Goal: Information Seeking & Learning: Learn about a topic

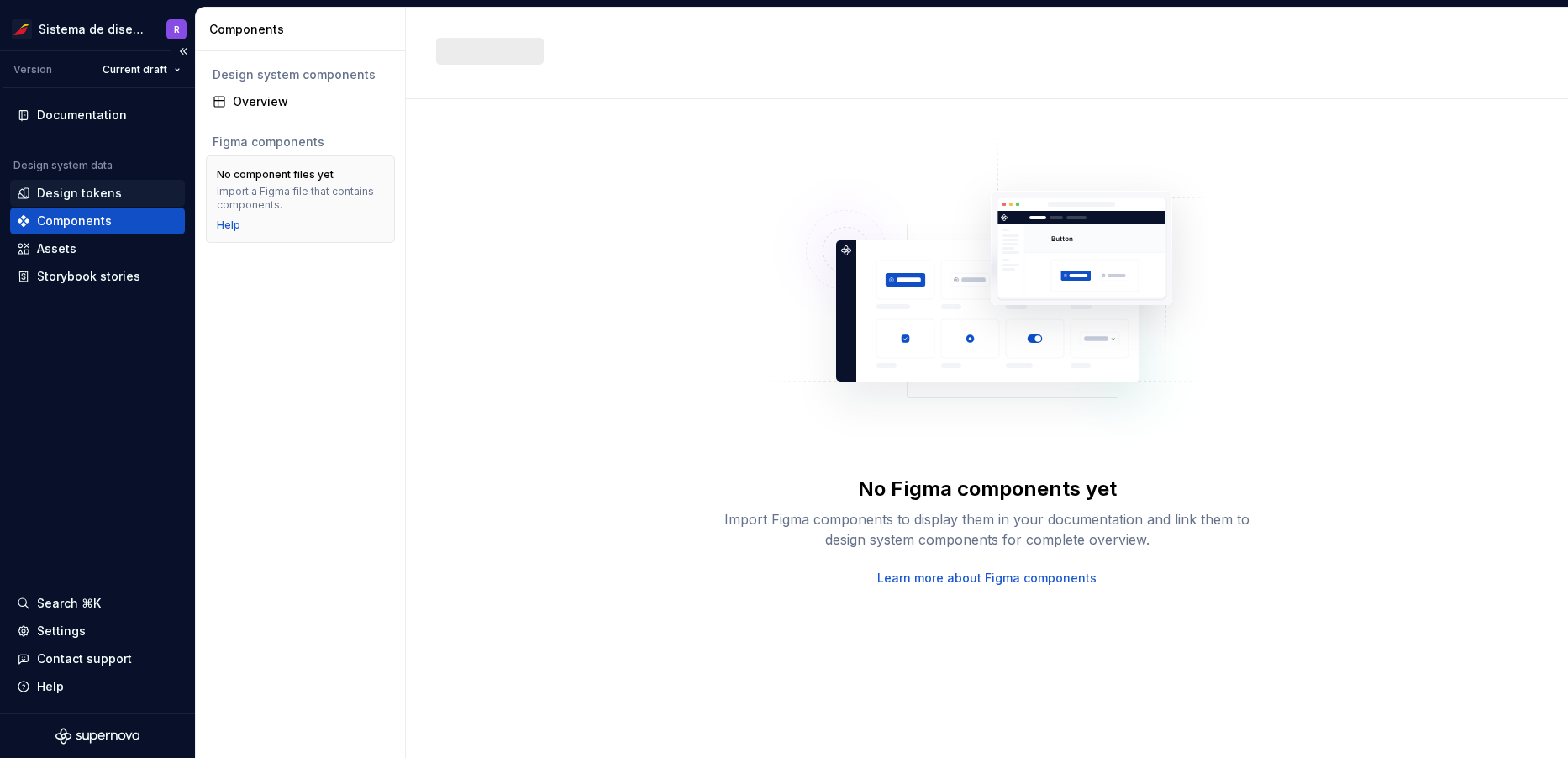
click at [81, 201] on div "Design tokens" at bounding box center [97, 193] width 175 height 26
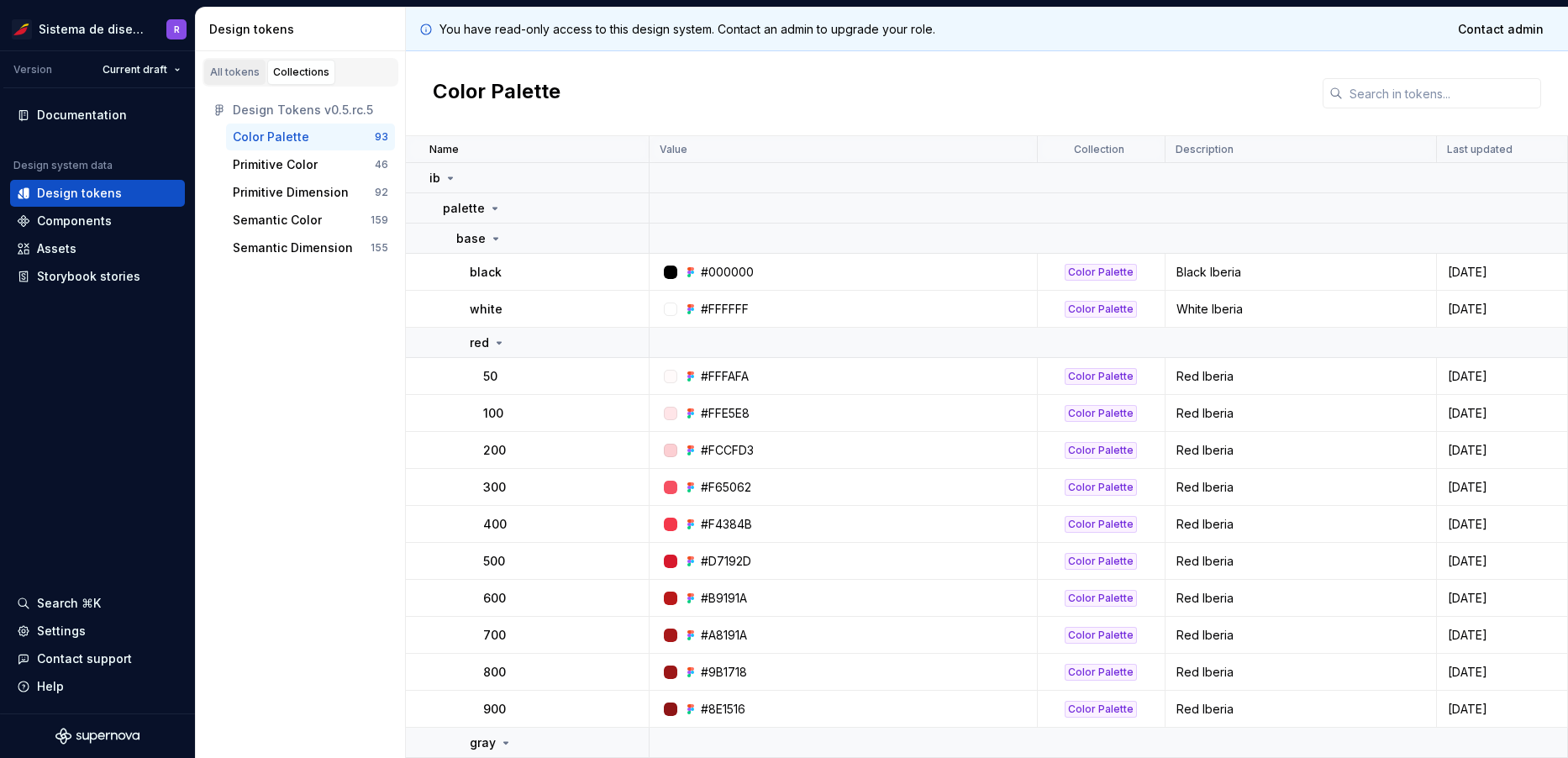
click at [241, 66] on div "All tokens" at bounding box center [235, 72] width 50 height 14
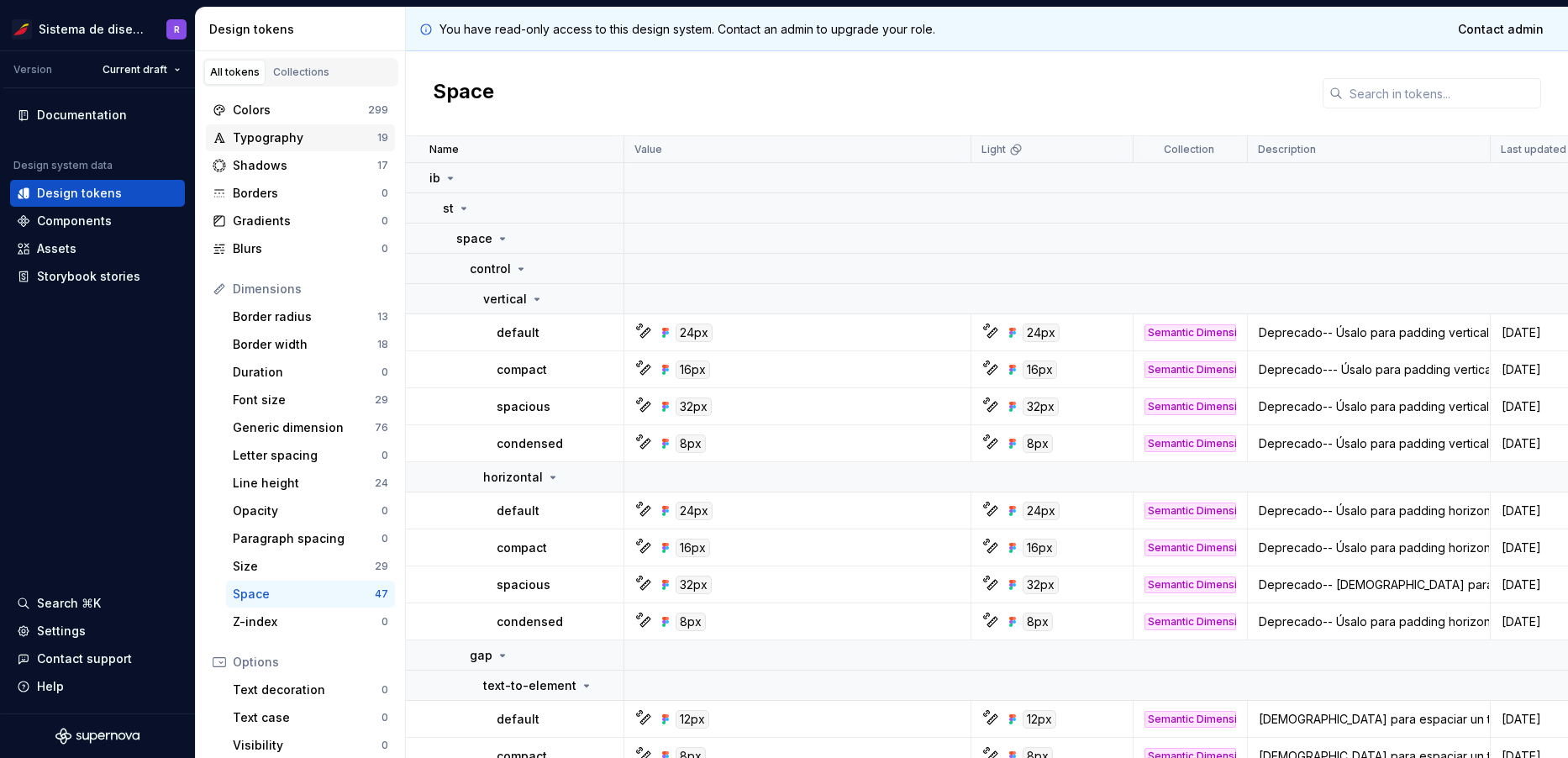
click at [282, 140] on div "Typography" at bounding box center [305, 137] width 145 height 17
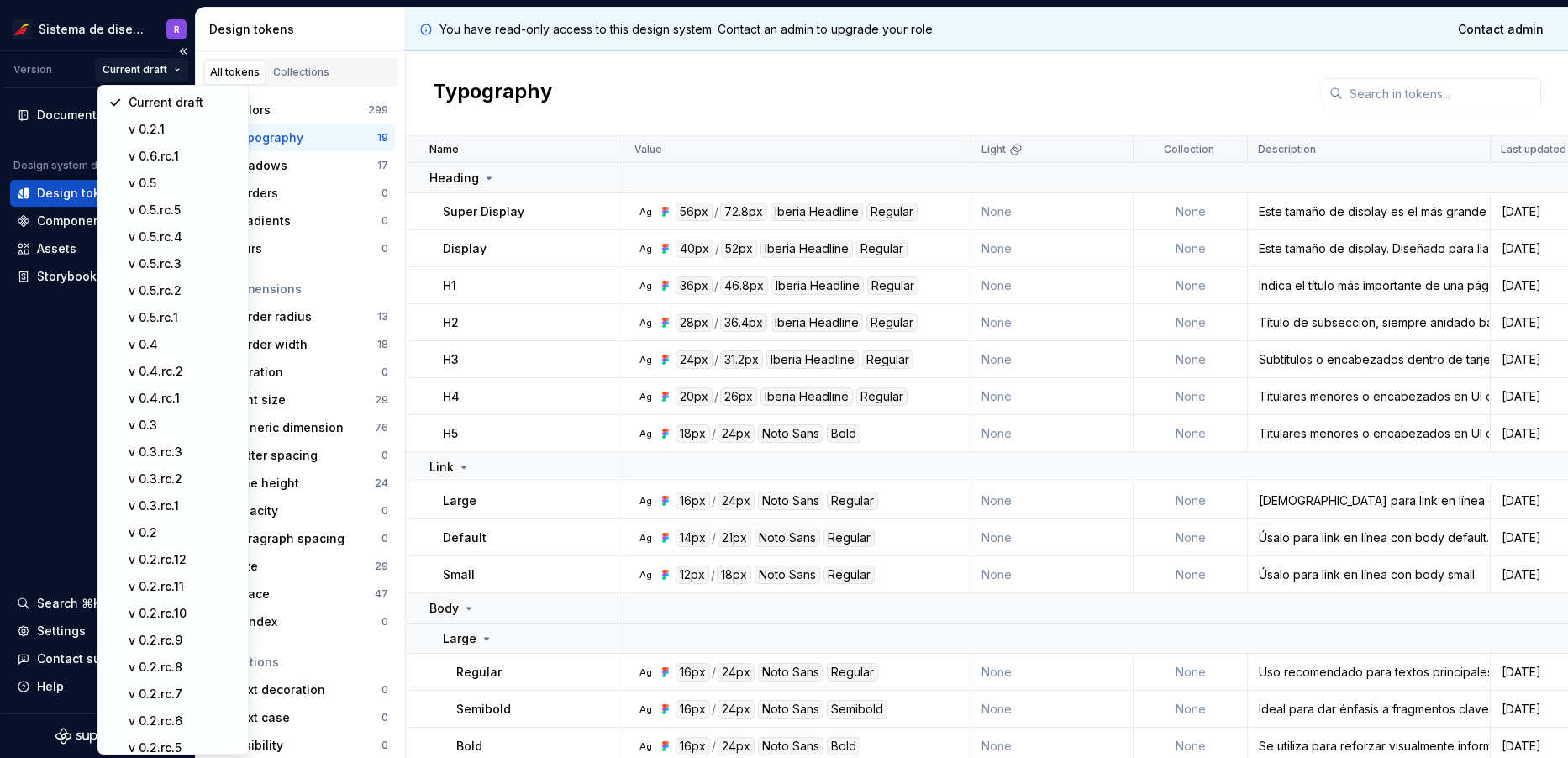
click at [143, 67] on html "Sistema de diseño Iberia R Version Current draft Documentation Design system da…" at bounding box center [784, 379] width 1568 height 758
click at [143, 180] on div "v 0.5" at bounding box center [183, 183] width 110 height 17
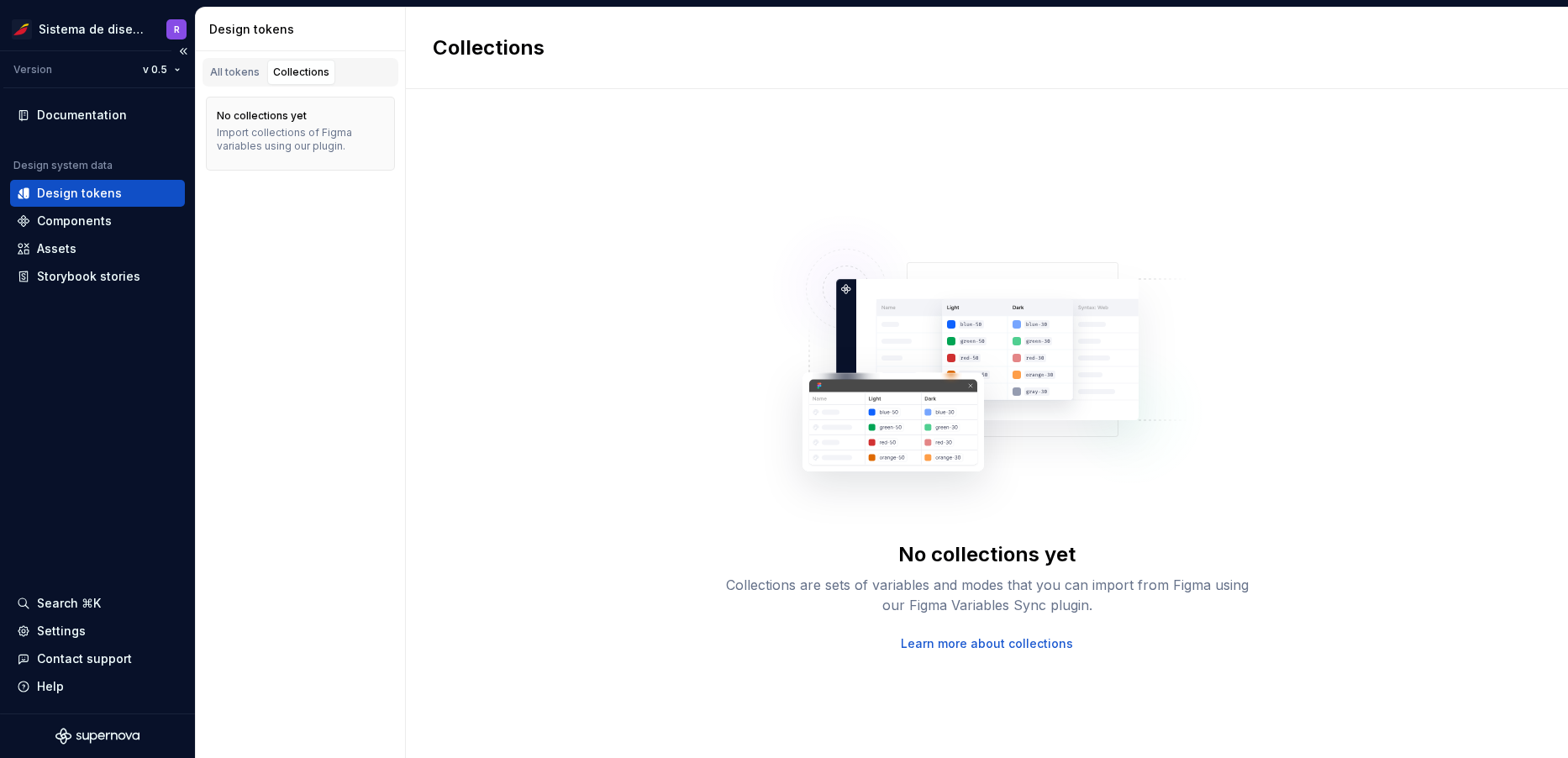
click at [98, 195] on div "Design tokens" at bounding box center [79, 193] width 85 height 17
click at [228, 78] on link "All tokens" at bounding box center [235, 72] width 62 height 25
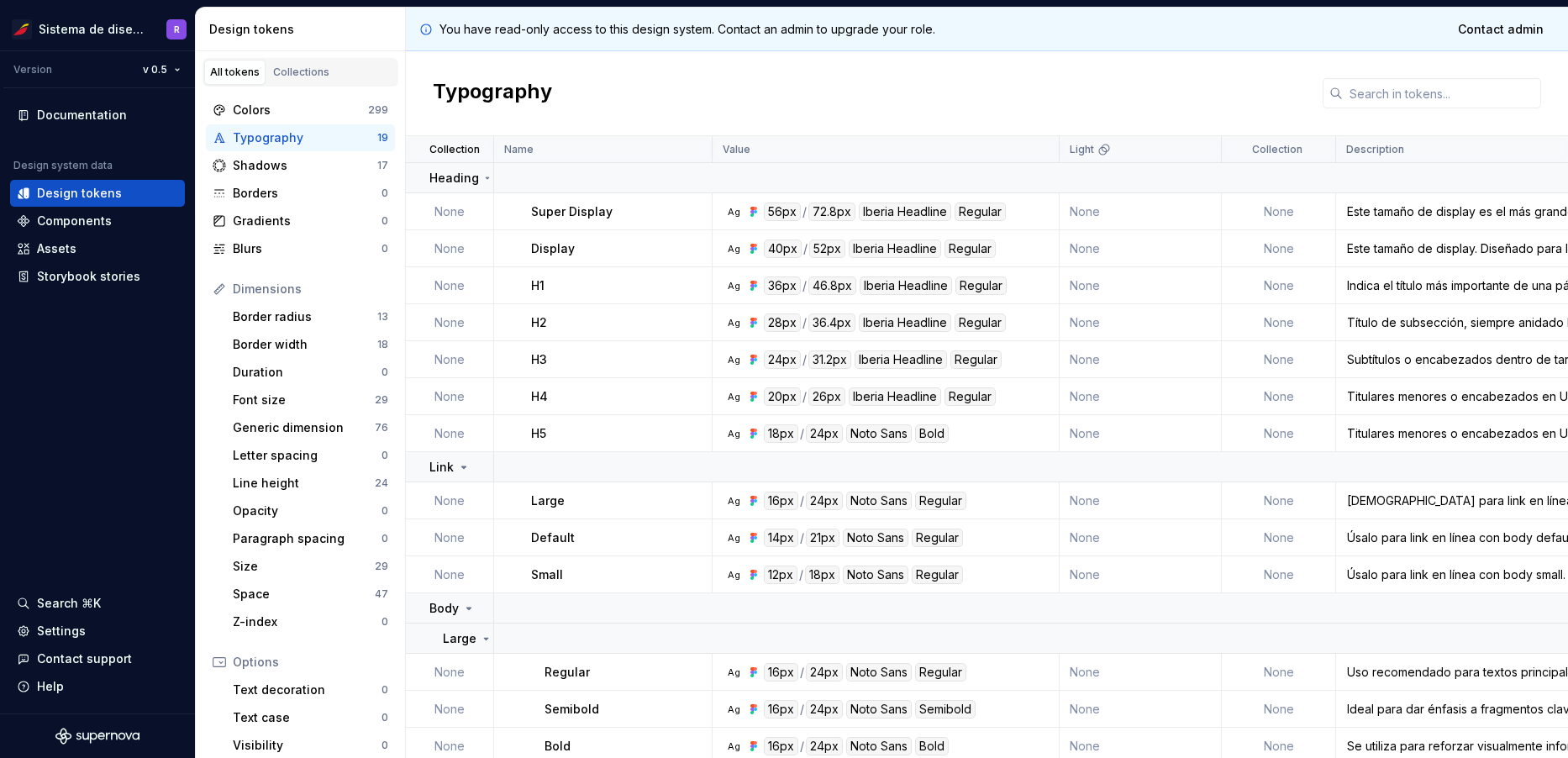
click at [261, 140] on div "Typography" at bounding box center [305, 137] width 145 height 17
